Goal: Information Seeking & Learning: Learn about a topic

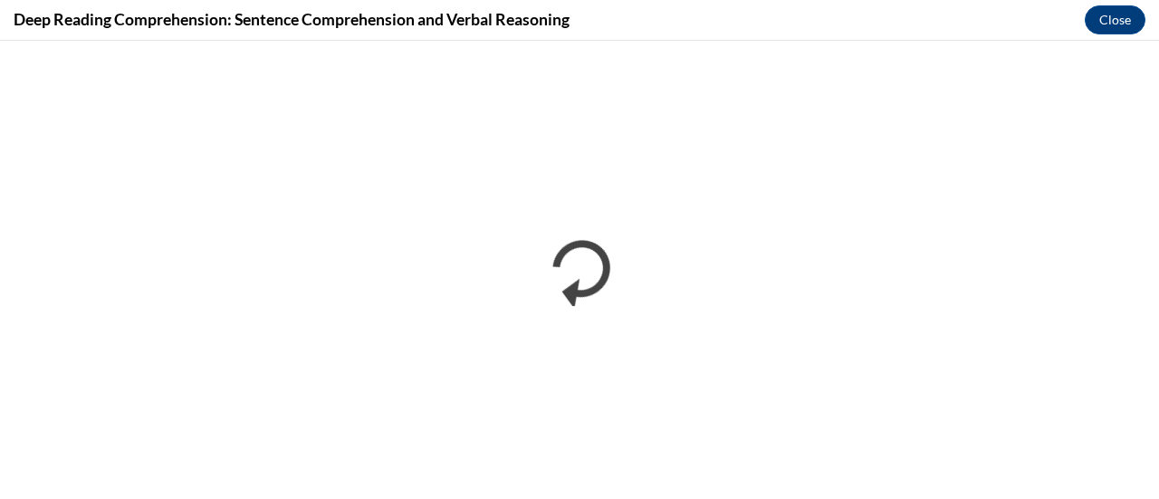
click at [761, 35] on div "Deep Reading Comprehension: Sentence Comprehension and Verbal Reasoning Close" at bounding box center [579, 20] width 1159 height 41
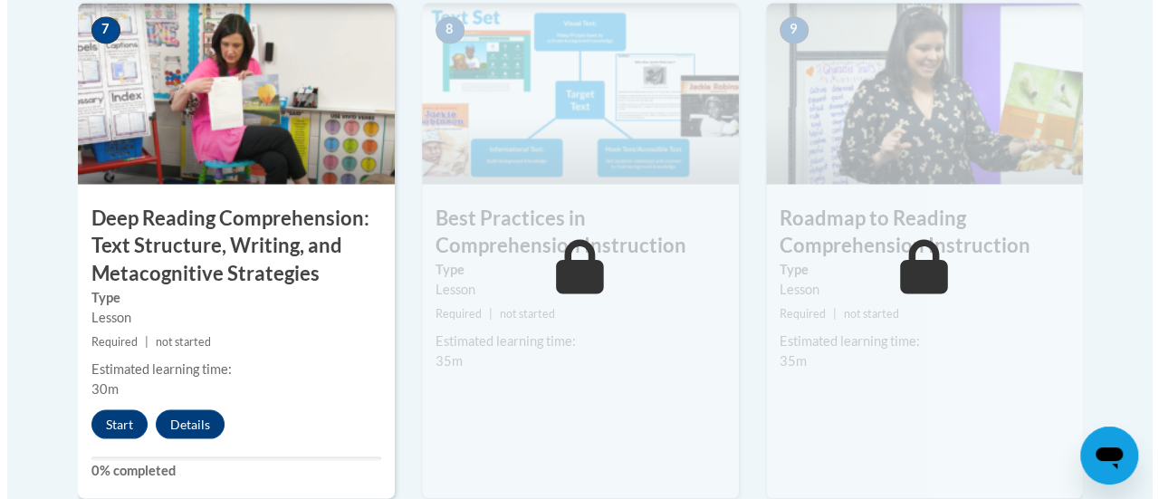
scroll to position [1607, 0]
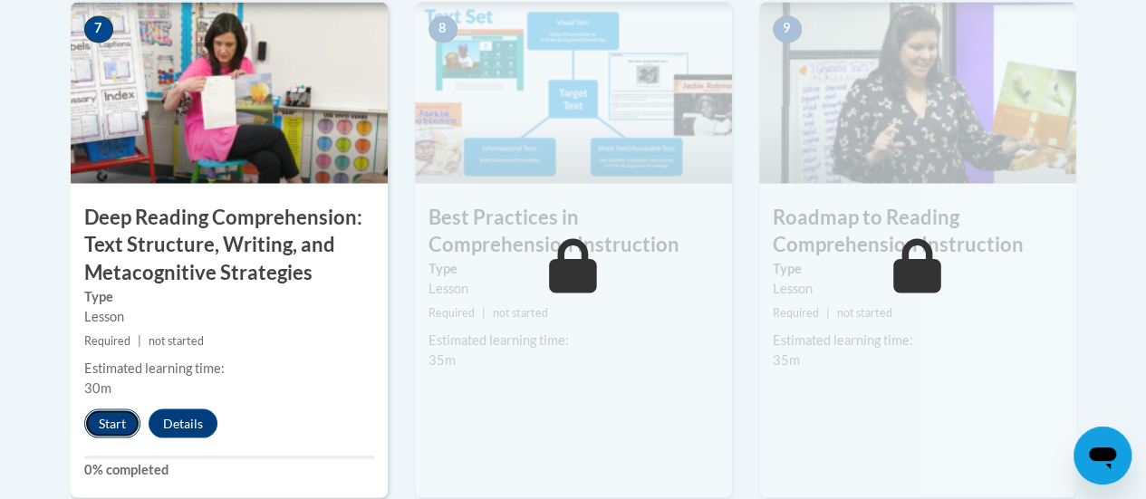
click at [110, 429] on button "Start" at bounding box center [112, 422] width 56 height 29
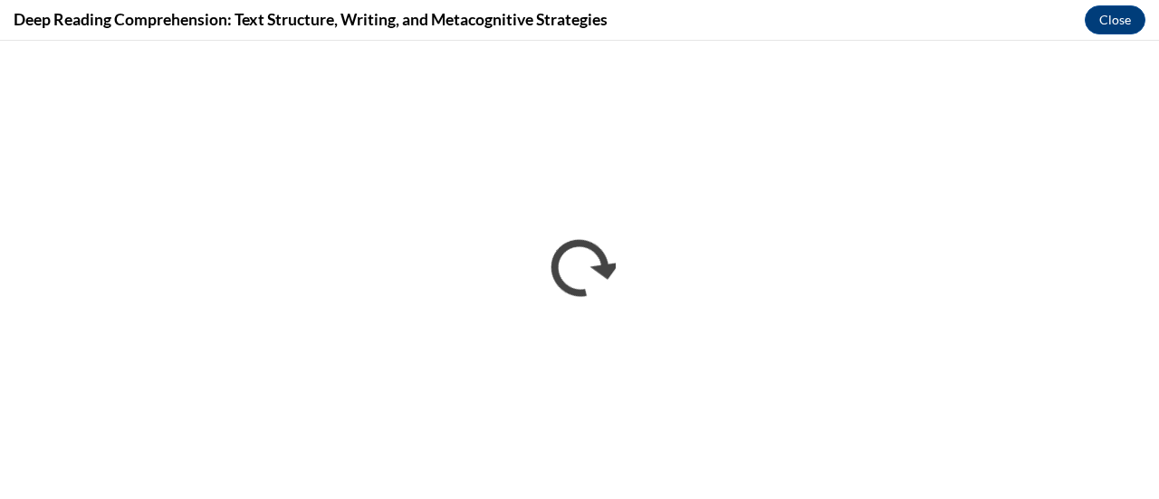
scroll to position [0, 0]
